Goal: Navigation & Orientation: Find specific page/section

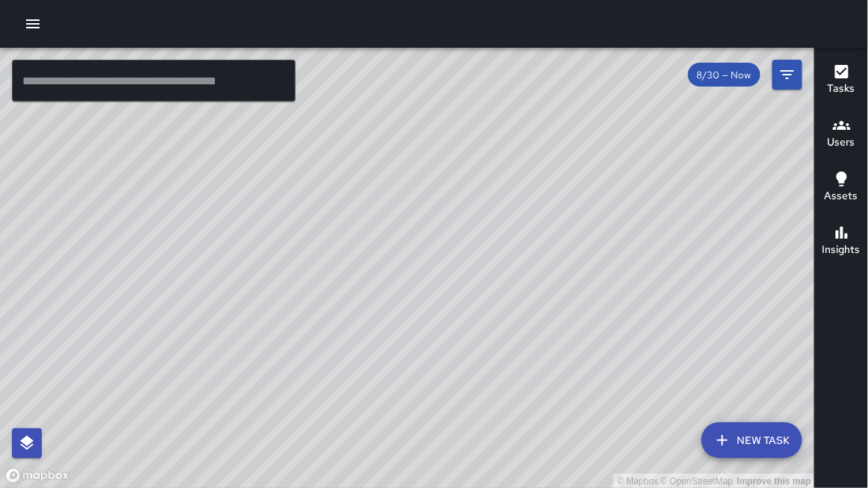
click at [41, 22] on icon "button" at bounding box center [33, 24] width 18 height 18
drag, startPoint x: 232, startPoint y: 142, endPoint x: 263, endPoint y: 143, distance: 30.6
click at [264, 142] on div "© Mapbox © OpenStreetMap Improve this map" at bounding box center [407, 268] width 815 height 441
click at [33, 28] on icon "button" at bounding box center [33, 24] width 18 height 18
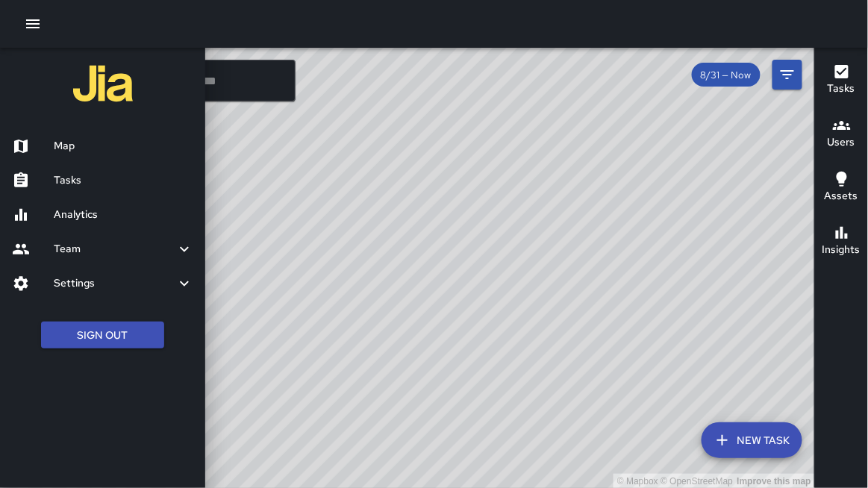
click at [69, 243] on h6 "Team" at bounding box center [115, 249] width 122 height 16
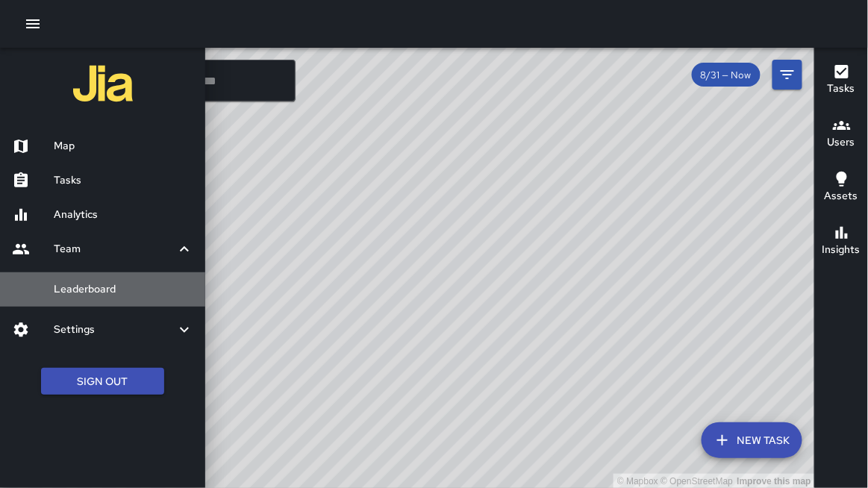
click at [76, 287] on h6 "Leaderboard" at bounding box center [124, 289] width 140 height 16
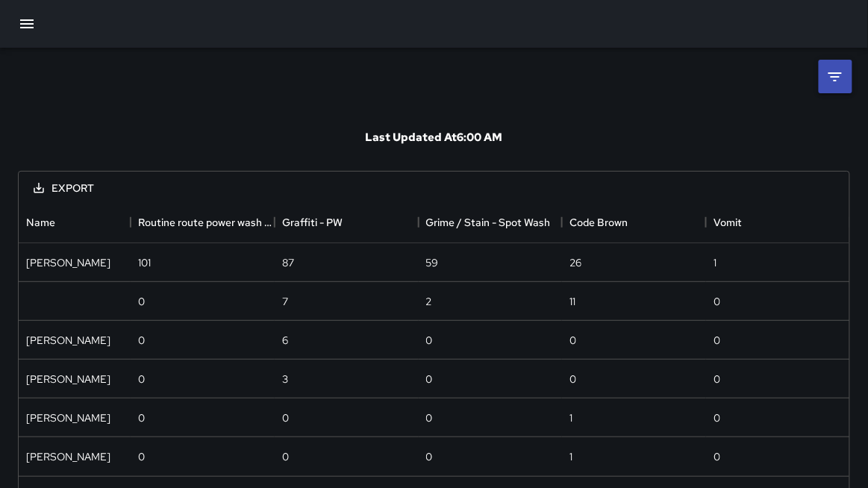
scroll to position [274, 831]
click at [831, 81] on icon at bounding box center [835, 77] width 18 height 18
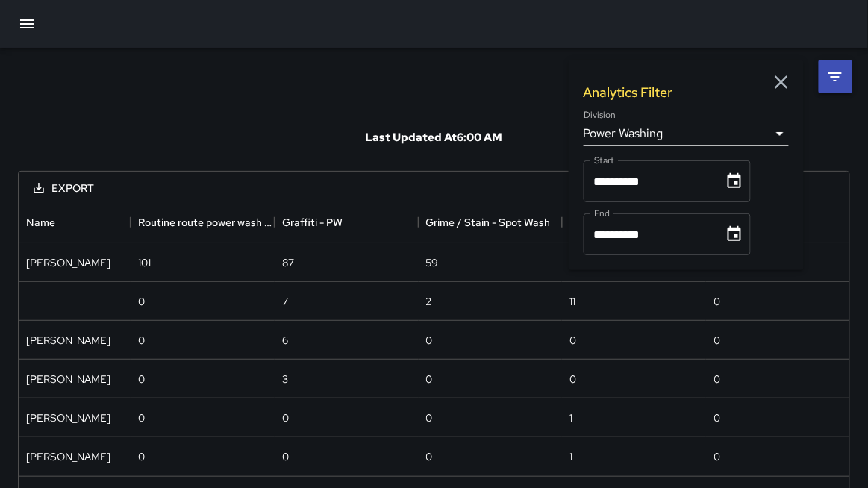
click at [646, 131] on body "**********" at bounding box center [434, 267] width 868 height 534
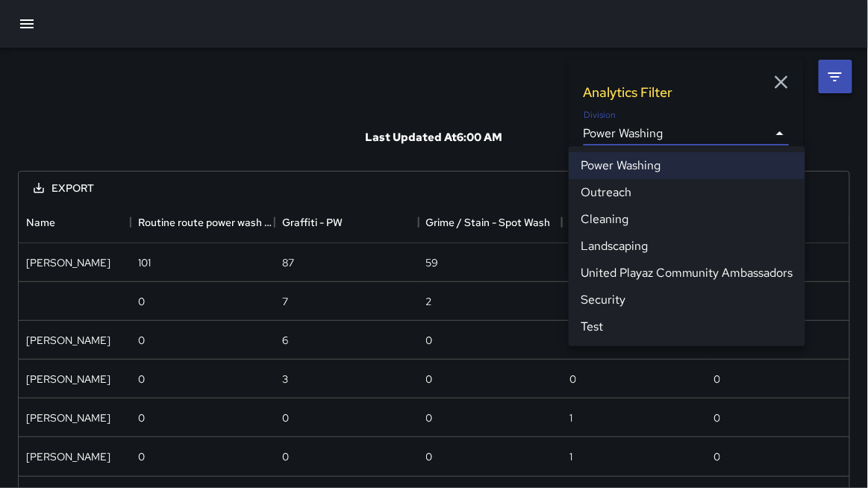
click at [635, 222] on li "Cleaning" at bounding box center [687, 219] width 237 height 27
type input "**********"
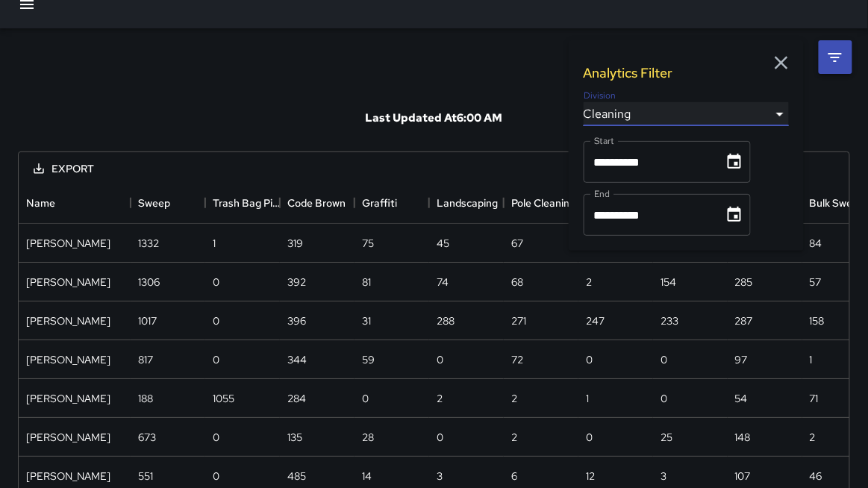
scroll to position [0, 0]
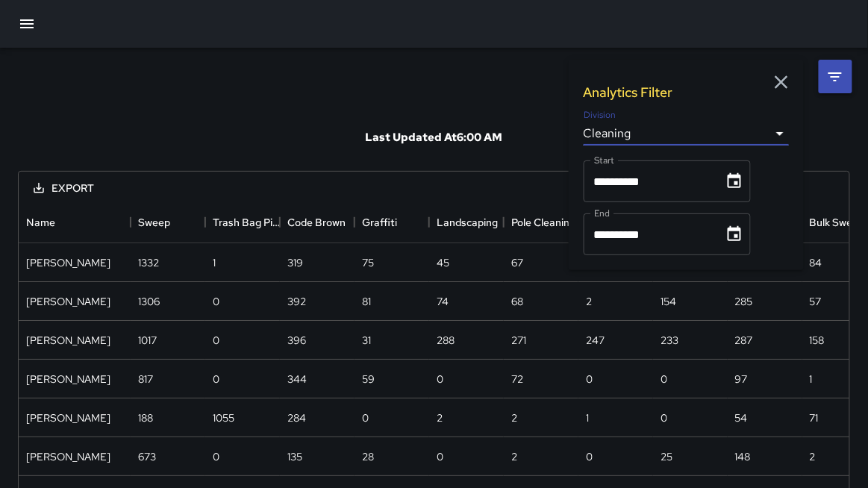
click at [27, 22] on icon "button" at bounding box center [27, 24] width 18 height 18
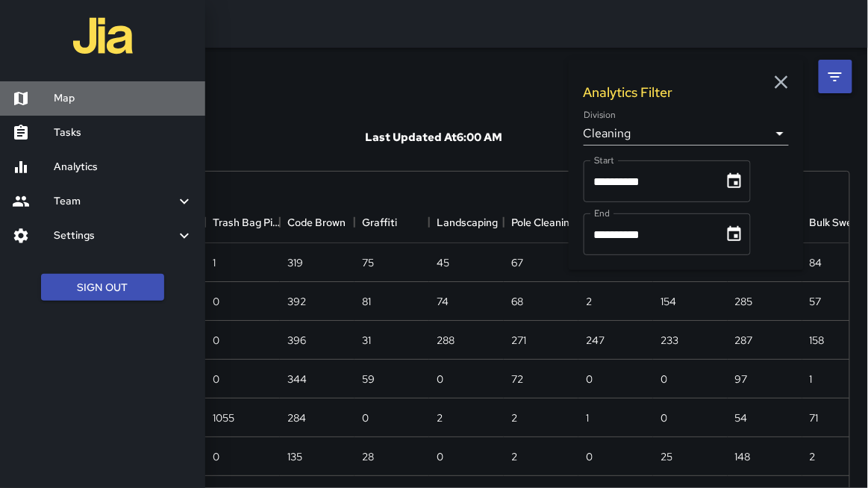
click at [83, 104] on h6 "Map" at bounding box center [124, 98] width 140 height 16
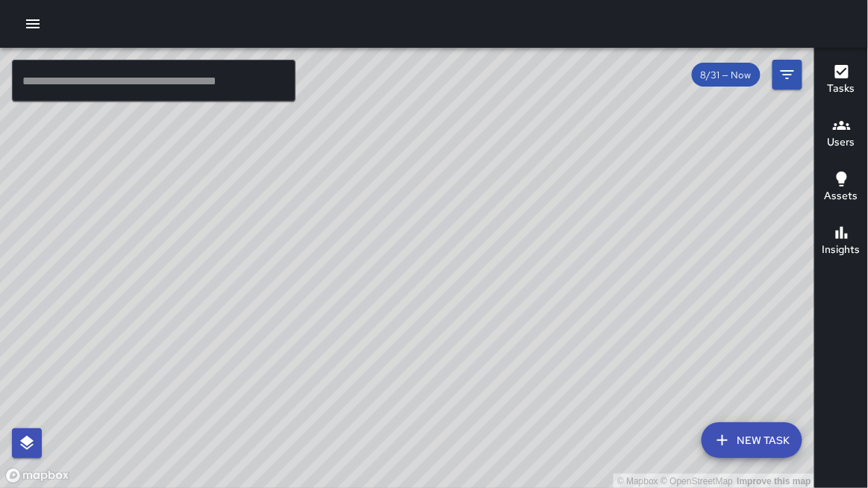
drag, startPoint x: 459, startPoint y: 154, endPoint x: 458, endPoint y: 164, distance: 9.7
click at [458, 164] on div "© Mapbox © OpenStreetMap Improve this map" at bounding box center [407, 268] width 815 height 441
